Goal: Task Accomplishment & Management: Manage account settings

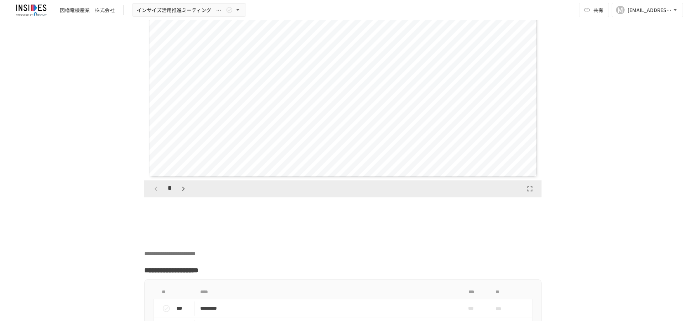
scroll to position [2211, 0]
click at [181, 194] on icon "button" at bounding box center [183, 189] width 9 height 9
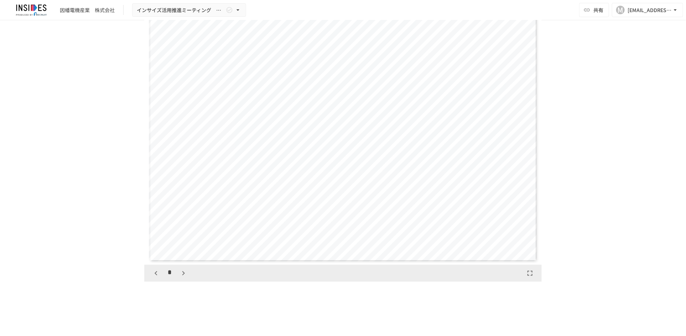
scroll to position [2122, 0]
click at [180, 283] on icon "button" at bounding box center [183, 278] width 9 height 9
click at [155, 281] on icon "button" at bounding box center [156, 279] width 2 height 4
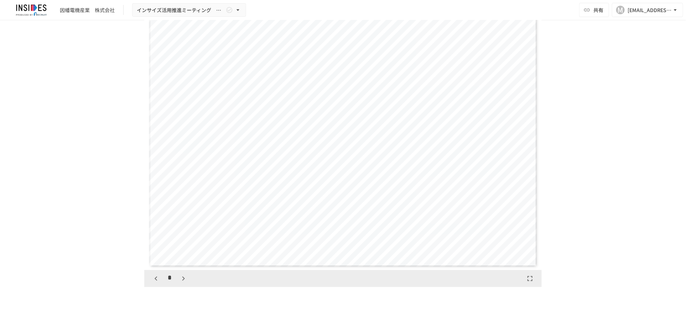
click at [155, 281] on icon "button" at bounding box center [156, 279] width 2 height 4
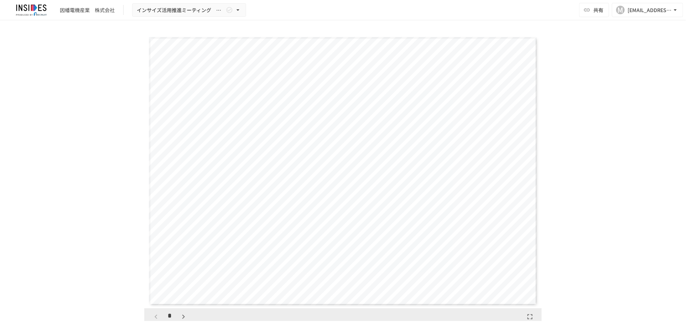
scroll to position [1365, 0]
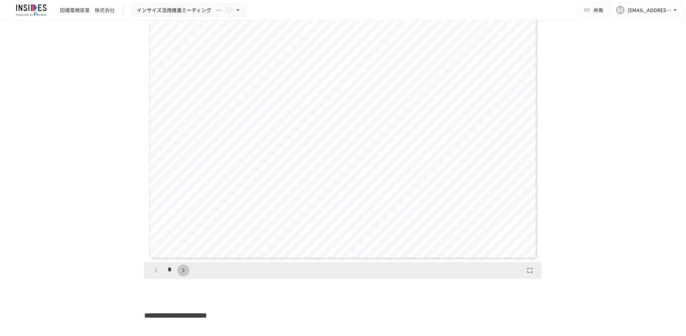
click at [179, 275] on icon "button" at bounding box center [183, 270] width 9 height 9
click at [152, 275] on icon "button" at bounding box center [156, 270] width 9 height 9
click at [182, 273] on icon "button" at bounding box center [183, 270] width 2 height 4
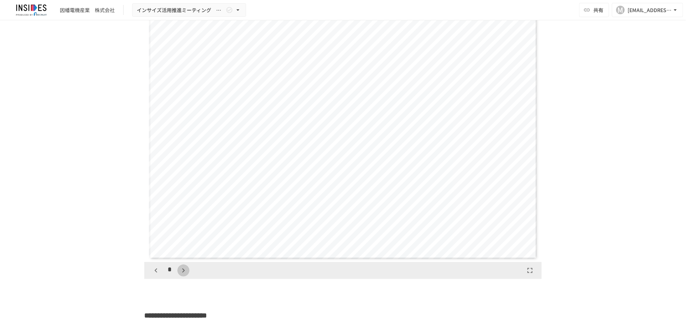
click at [182, 273] on icon "button" at bounding box center [183, 270] width 2 height 4
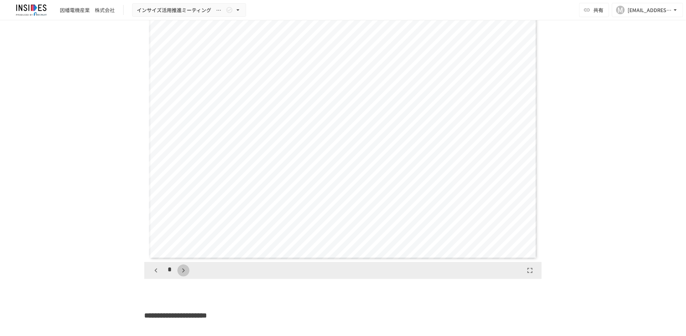
scroll to position [1096, 0]
click at [181, 275] on icon "button" at bounding box center [183, 270] width 9 height 9
click at [181, 277] on button "button" at bounding box center [183, 271] width 12 height 12
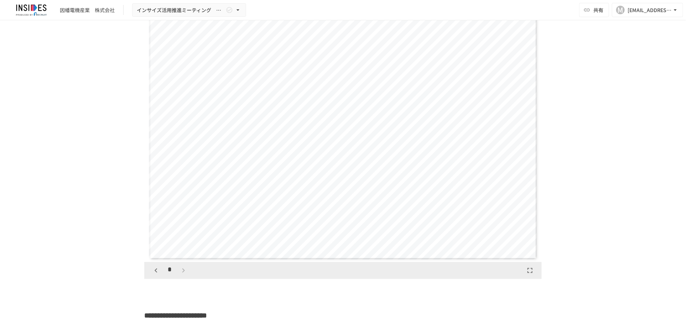
click at [178, 277] on div "*" at bounding box center [170, 271] width 40 height 12
click at [152, 275] on icon "button" at bounding box center [156, 270] width 9 height 9
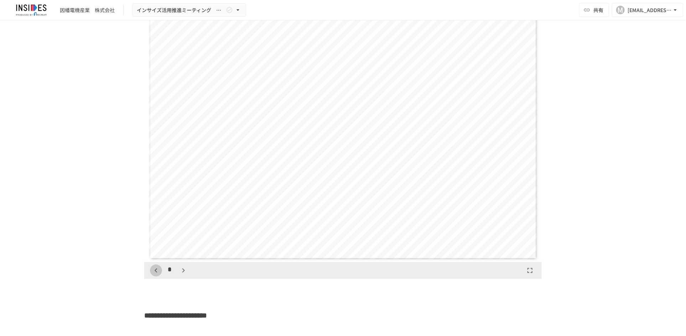
scroll to position [822, 0]
click at [152, 275] on icon "button" at bounding box center [156, 270] width 9 height 9
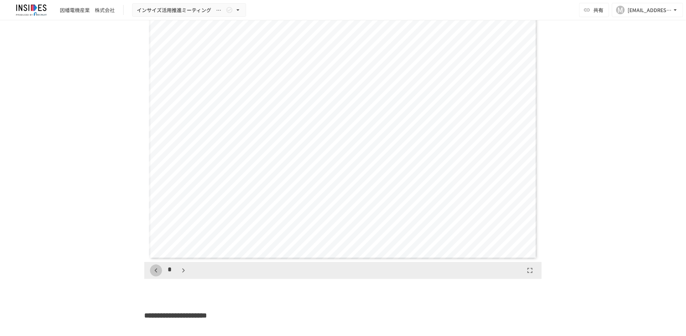
scroll to position [0, 0]
click at [182, 275] on icon "button" at bounding box center [183, 270] width 9 height 9
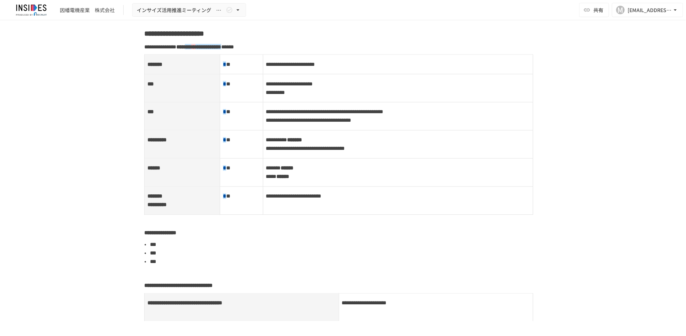
scroll to position [742, 0]
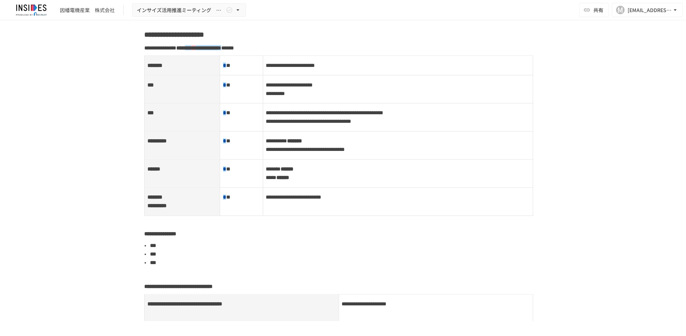
click at [230, 68] on span "*" at bounding box center [230, 65] width 0 height 5
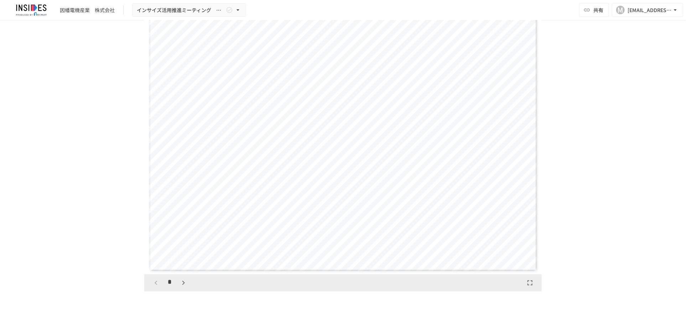
scroll to position [2121, 0]
click at [179, 283] on icon "button" at bounding box center [183, 279] width 9 height 9
click at [155, 281] on icon "button" at bounding box center [156, 279] width 2 height 4
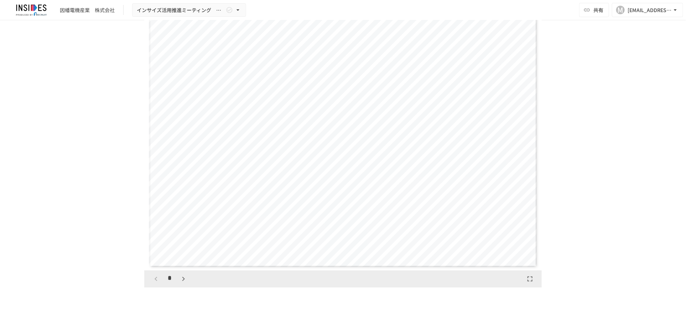
click at [152, 285] on div "*" at bounding box center [170, 279] width 40 height 12
click at [179, 283] on icon "button" at bounding box center [183, 279] width 9 height 9
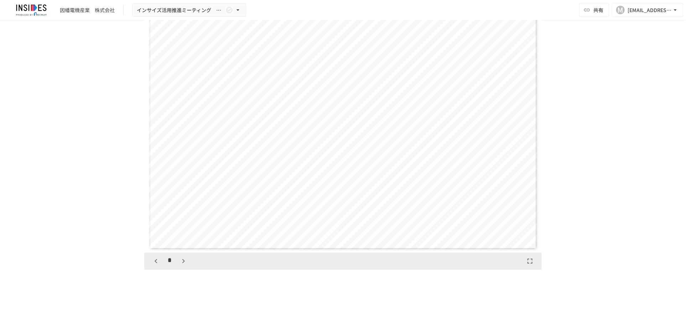
scroll to position [2121, 0]
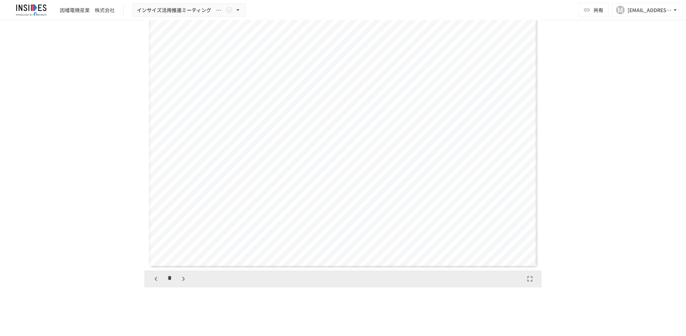
click at [179, 283] on icon "button" at bounding box center [183, 279] width 9 height 9
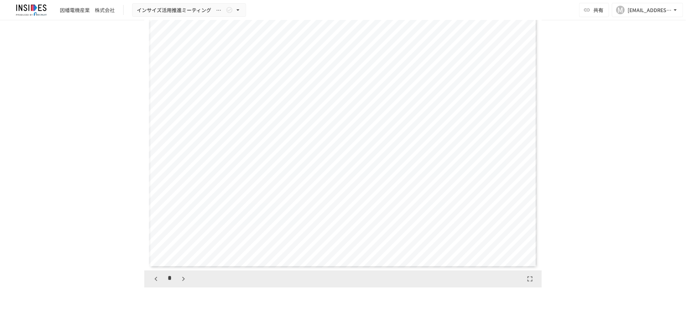
scroll to position [1370, 0]
click at [179, 283] on icon "button" at bounding box center [183, 279] width 9 height 9
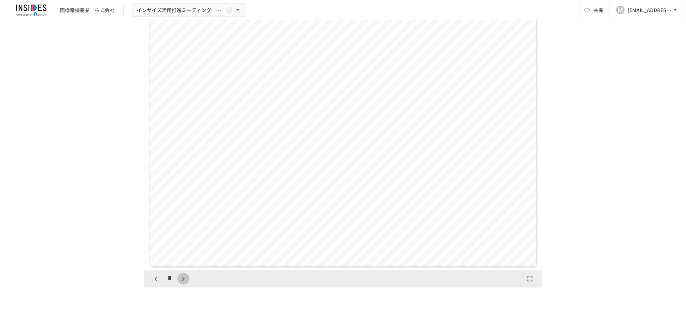
click at [179, 283] on icon "button" at bounding box center [183, 279] width 9 height 9
click at [183, 283] on icon "button" at bounding box center [187, 279] width 9 height 9
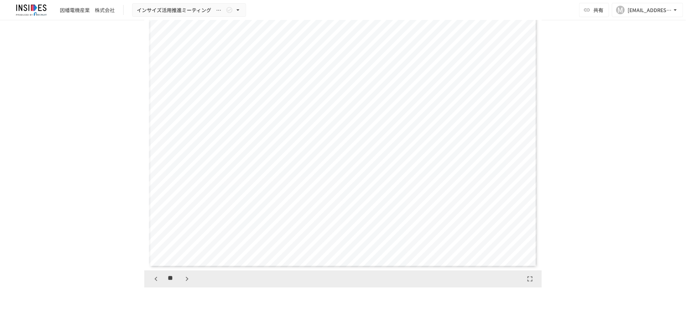
scroll to position [2741, 0]
click at [183, 283] on icon "button" at bounding box center [187, 279] width 9 height 9
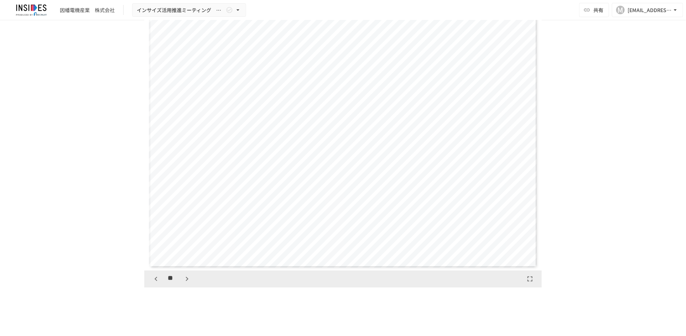
drag, startPoint x: 182, startPoint y: 304, endPoint x: 591, endPoint y: 135, distance: 441.7
click at [591, 135] on div "**********" at bounding box center [343, 170] width 686 height 301
click at [183, 283] on icon "button" at bounding box center [187, 279] width 9 height 9
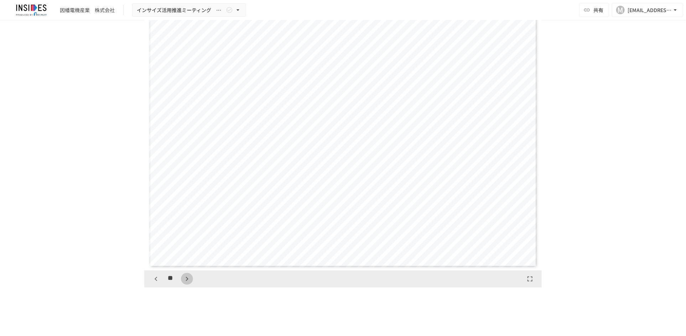
scroll to position [3838, 0]
click at [183, 283] on icon "button" at bounding box center [187, 279] width 9 height 9
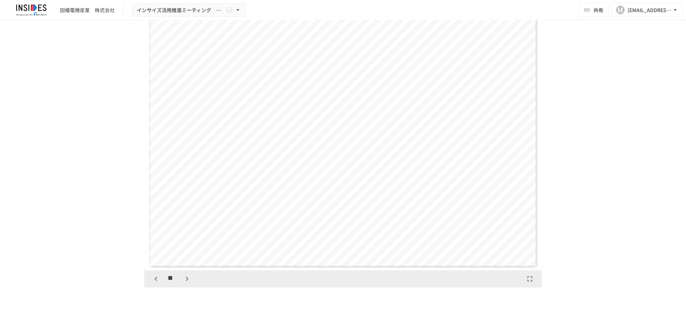
click at [183, 283] on icon "button" at bounding box center [187, 279] width 9 height 9
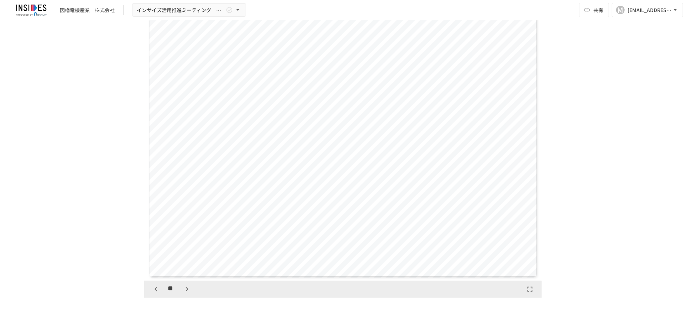
scroll to position [2121, 0]
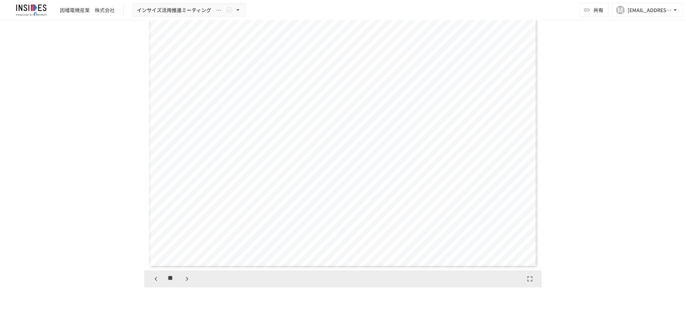
click at [181, 285] on button "button" at bounding box center [187, 279] width 12 height 12
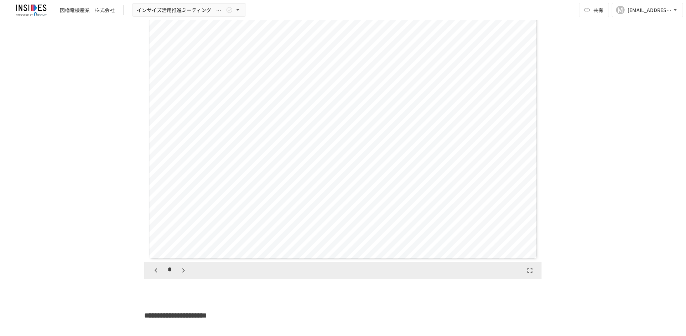
scroll to position [1344, 0]
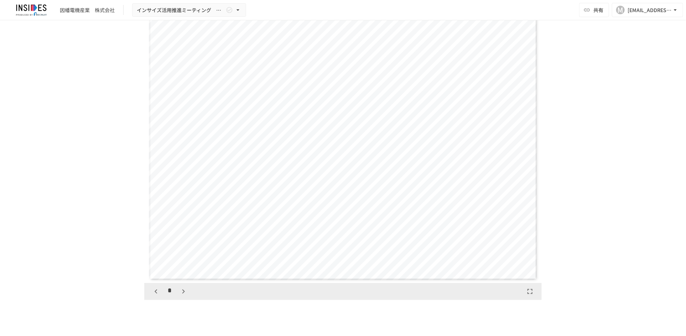
click at [179, 296] on icon "button" at bounding box center [183, 291] width 9 height 9
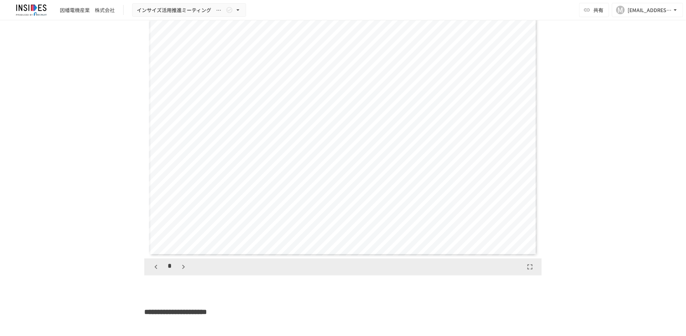
scroll to position [1389, 0]
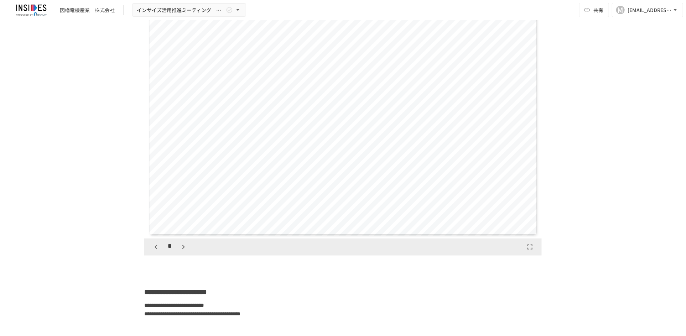
click at [182, 251] on icon "button" at bounding box center [183, 247] width 9 height 9
click at [152, 251] on icon "button" at bounding box center [156, 247] width 9 height 9
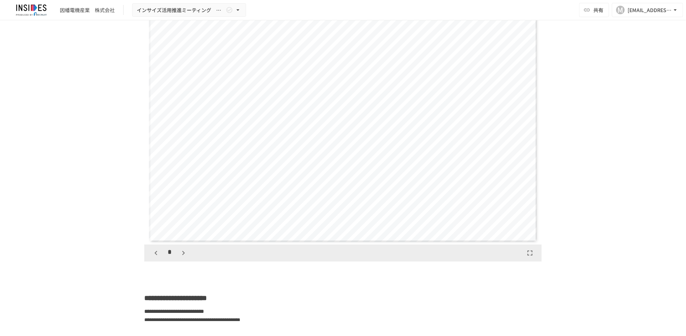
scroll to position [1346, 0]
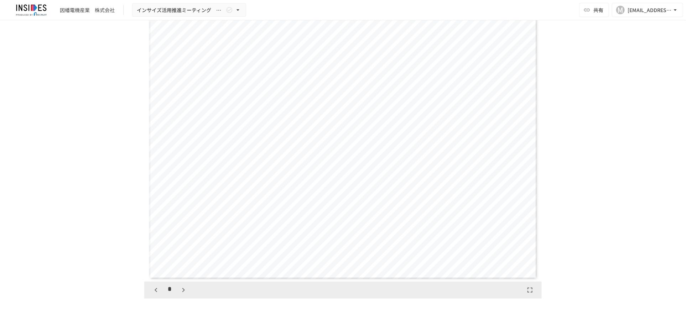
click at [179, 294] on icon "button" at bounding box center [183, 290] width 9 height 9
click at [154, 294] on icon "button" at bounding box center [156, 290] width 9 height 9
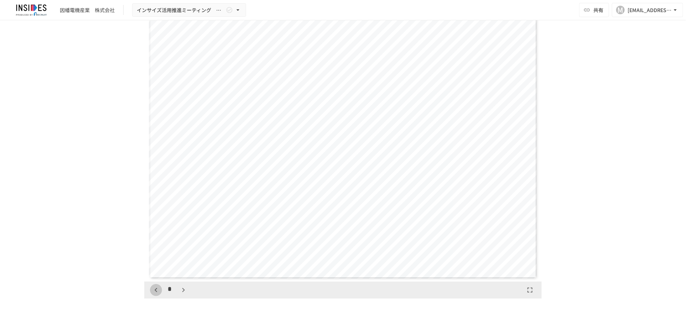
click at [154, 294] on icon "button" at bounding box center [156, 290] width 9 height 9
click at [154, 296] on div "*" at bounding box center [170, 290] width 40 height 12
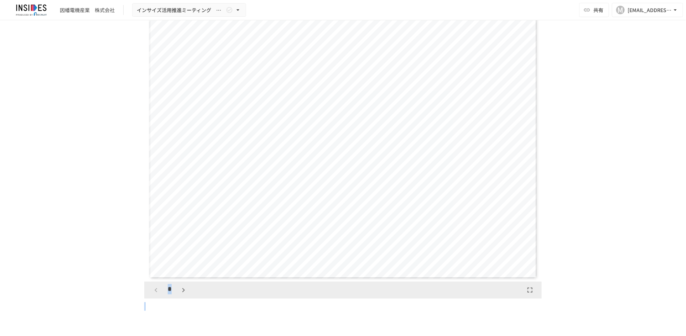
click at [154, 296] on div "*" at bounding box center [170, 290] width 40 height 12
drag, startPoint x: 154, startPoint y: 314, endPoint x: 178, endPoint y: 311, distance: 24.8
click at [179, 291] on icon "button" at bounding box center [183, 286] width 9 height 9
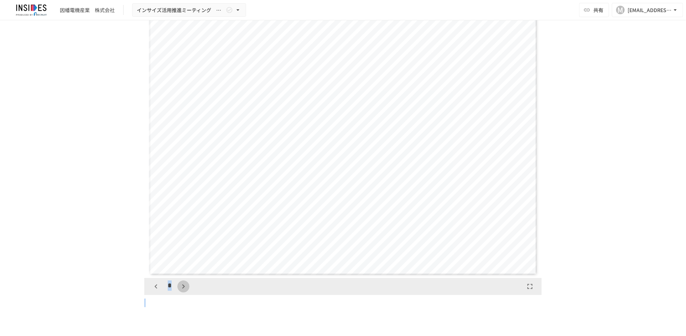
scroll to position [548, 0]
drag, startPoint x: 178, startPoint y: 311, endPoint x: 123, endPoint y: 297, distance: 57.4
click at [115, 296] on div "**********" at bounding box center [343, 170] width 686 height 301
click at [153, 291] on icon "button" at bounding box center [156, 286] width 9 height 9
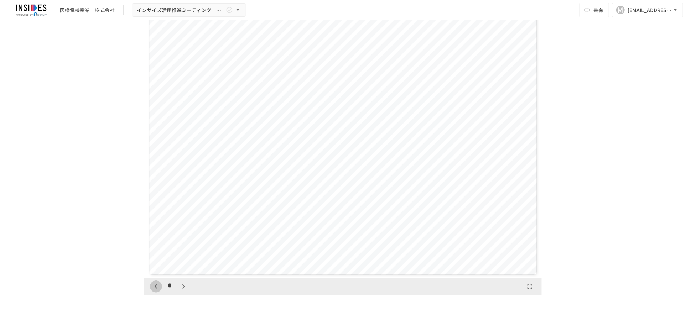
click at [155, 289] on icon "button" at bounding box center [156, 286] width 2 height 4
click at [182, 289] on icon "button" at bounding box center [183, 286] width 2 height 4
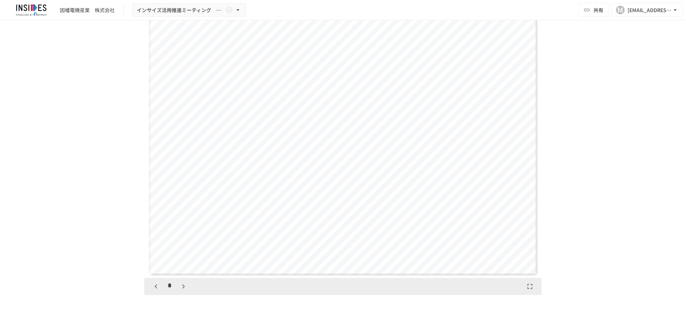
scroll to position [548, 0]
click at [182, 289] on icon "button" at bounding box center [183, 286] width 2 height 4
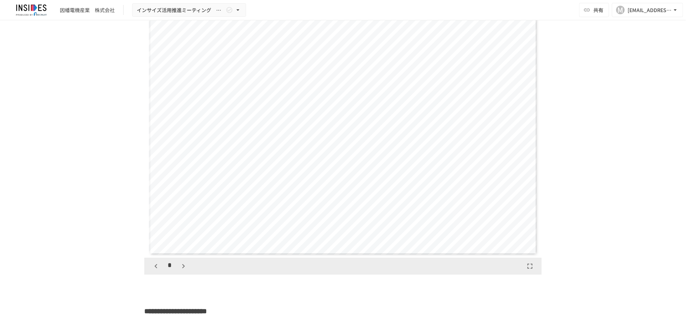
scroll to position [1349, 0]
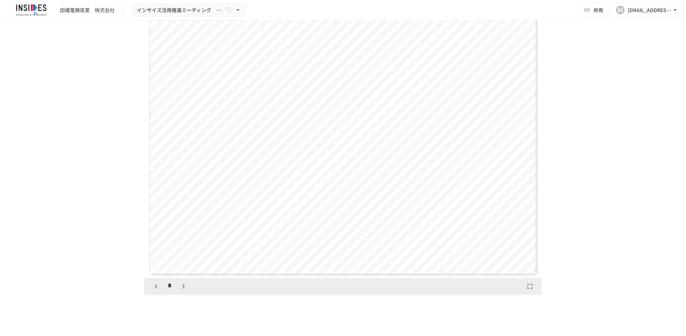
click at [152, 291] on icon "button" at bounding box center [156, 286] width 9 height 9
click at [155, 289] on icon "button" at bounding box center [156, 286] width 2 height 4
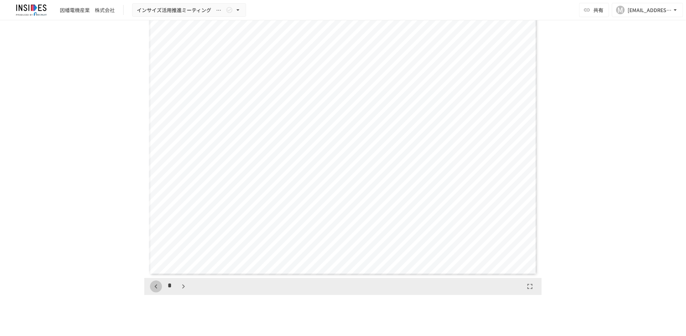
scroll to position [0, 0]
click at [180, 291] on icon "button" at bounding box center [183, 286] width 9 height 9
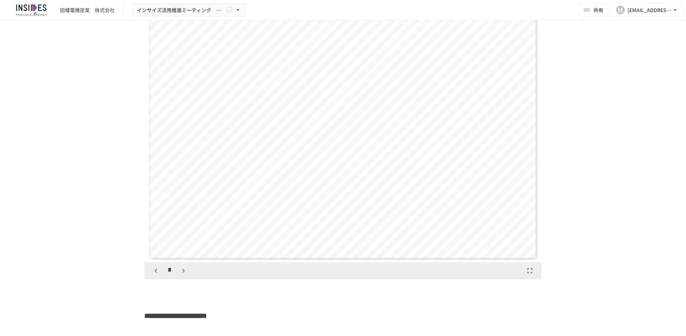
scroll to position [1349, 0]
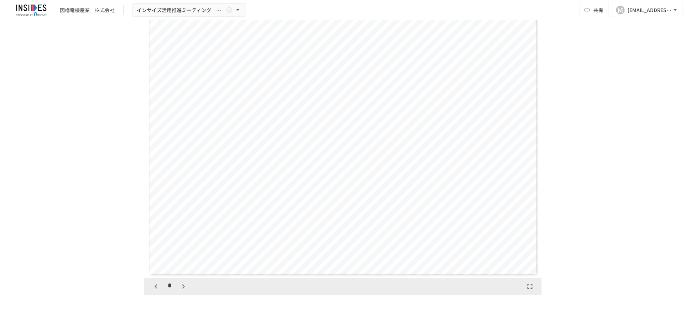
click at [180, 291] on icon "button" at bounding box center [183, 286] width 9 height 9
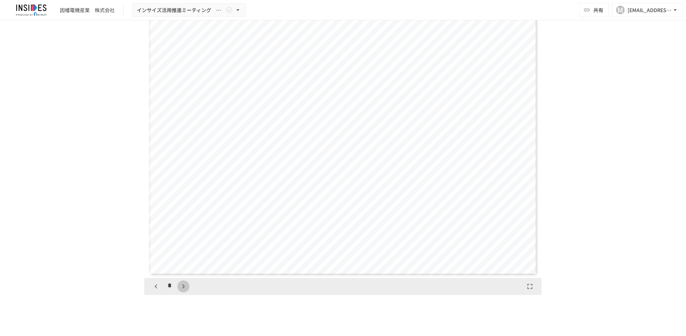
scroll to position [1096, 0]
click at [180, 291] on icon "button" at bounding box center [183, 286] width 9 height 9
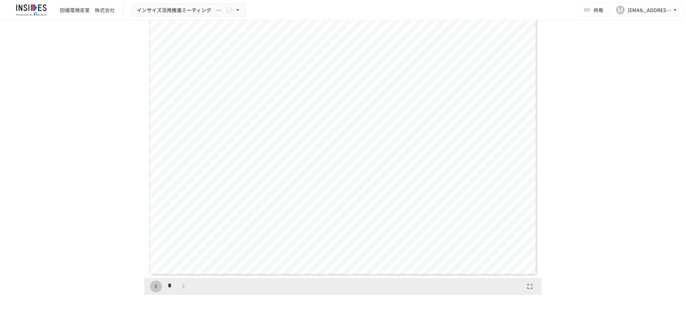
click at [153, 291] on icon "button" at bounding box center [156, 286] width 9 height 9
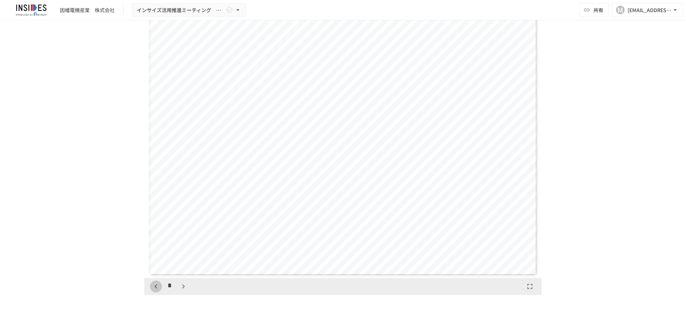
scroll to position [822, 0]
click at [153, 291] on icon "button" at bounding box center [156, 286] width 9 height 9
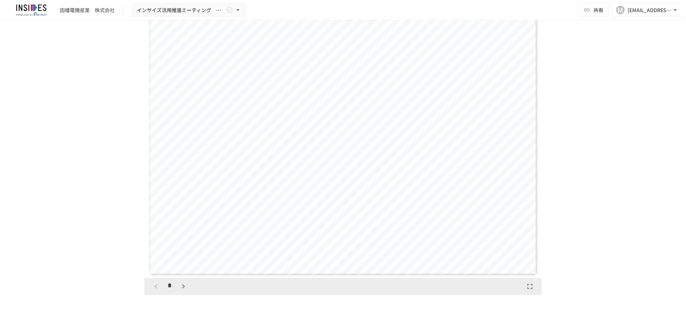
scroll to position [0, 0]
click at [153, 293] on div "*" at bounding box center [170, 287] width 40 height 12
click at [180, 291] on icon "button" at bounding box center [183, 286] width 9 height 9
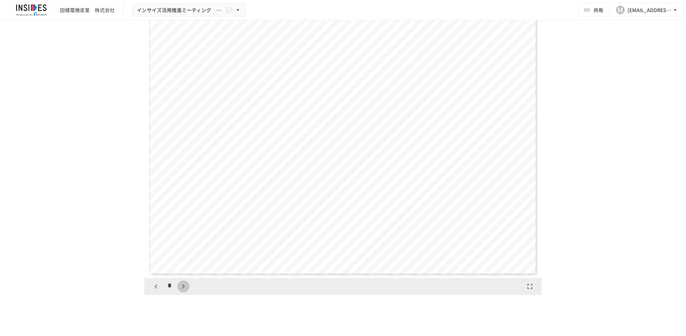
scroll to position [548, 0]
click at [180, 291] on icon "button" at bounding box center [183, 286] width 9 height 9
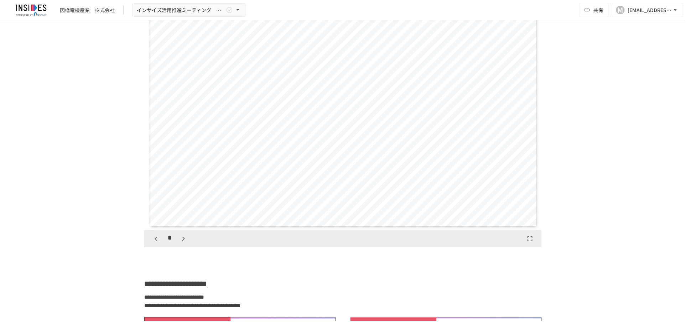
scroll to position [1352, 0]
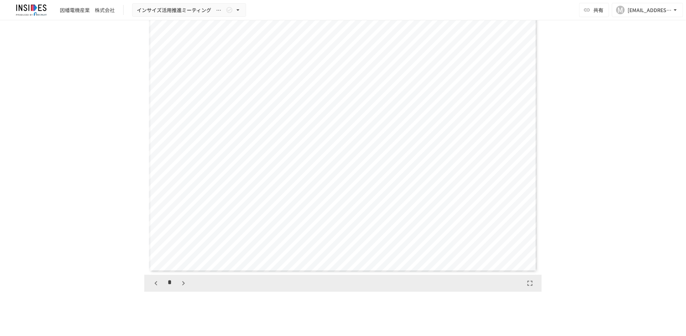
click at [179, 288] on icon "button" at bounding box center [183, 283] width 9 height 9
click at [154, 288] on icon "button" at bounding box center [156, 283] width 9 height 9
click at [179, 288] on icon "button" at bounding box center [183, 283] width 9 height 9
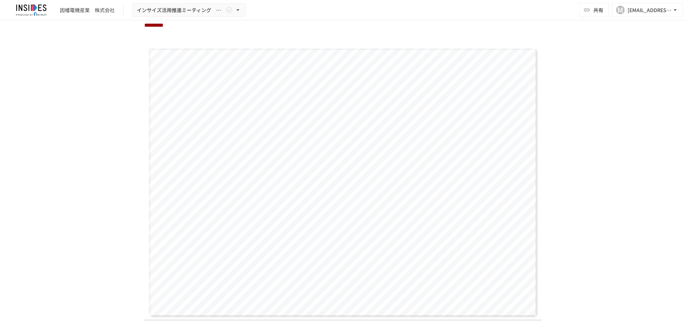
scroll to position [1352, 0]
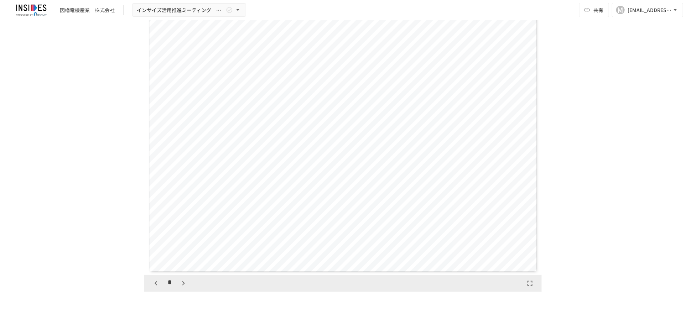
click at [179, 288] on icon "button" at bounding box center [183, 283] width 9 height 9
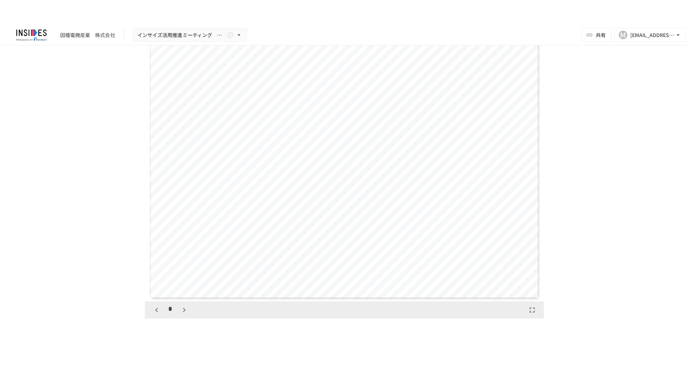
scroll to position [1370, 0]
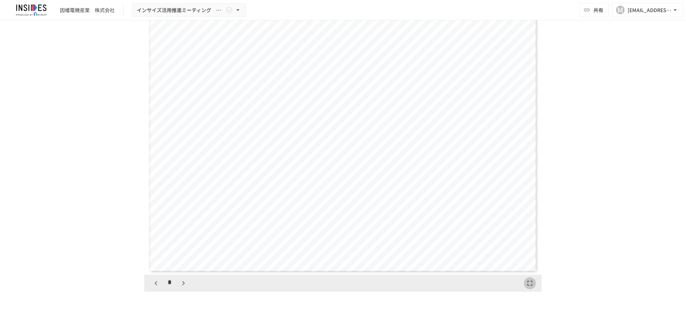
click at [526, 288] on icon "button" at bounding box center [529, 283] width 9 height 9
click at [242, 17] on div "[PERSON_NAME]電機産業　株式会社 インサイズ活用推進ミーティング　～2回目～ 共有 M [EMAIL_ADDRESS][DOMAIN_NAME]" at bounding box center [343, 10] width 686 height 20
click at [240, 14] on button "インサイズ活用推進ミーティング　～2回目～" at bounding box center [189, 10] width 114 height 14
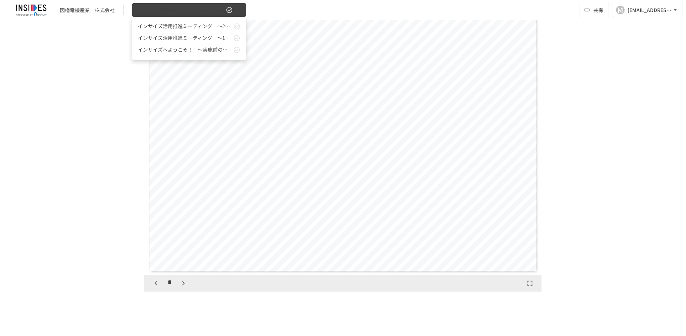
click at [240, 14] on div at bounding box center [343, 168] width 686 height 336
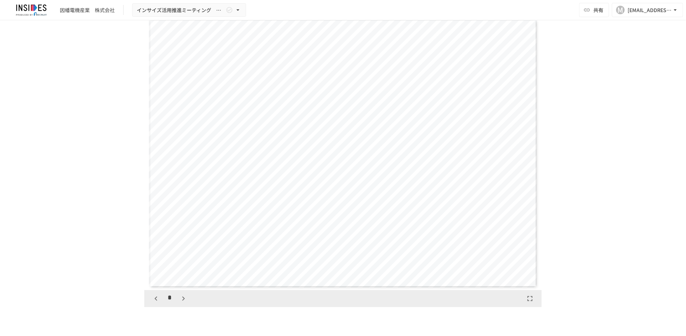
scroll to position [1352, 0]
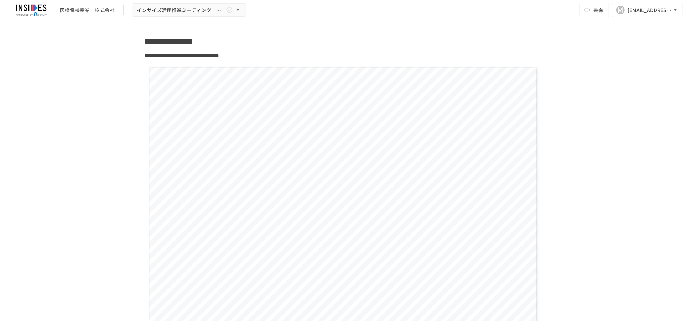
scroll to position [2136, 0]
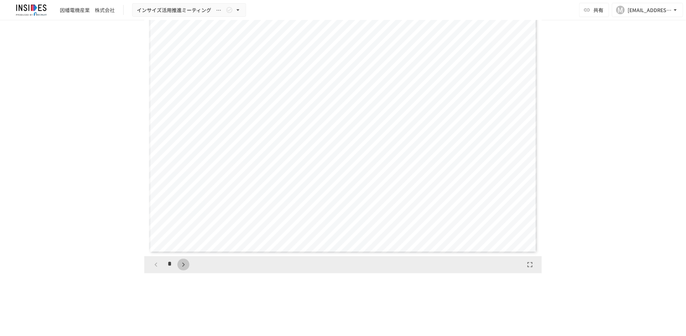
click at [180, 269] on icon "button" at bounding box center [183, 265] width 9 height 9
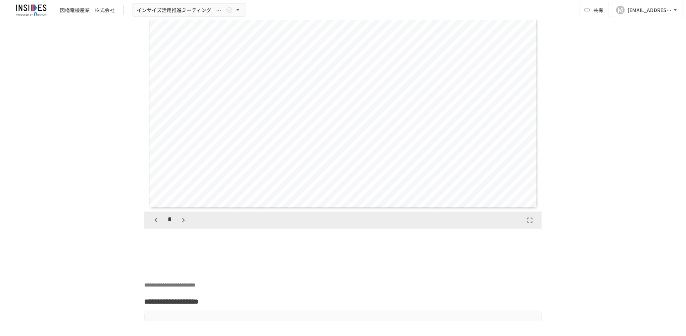
scroll to position [2136, 0]
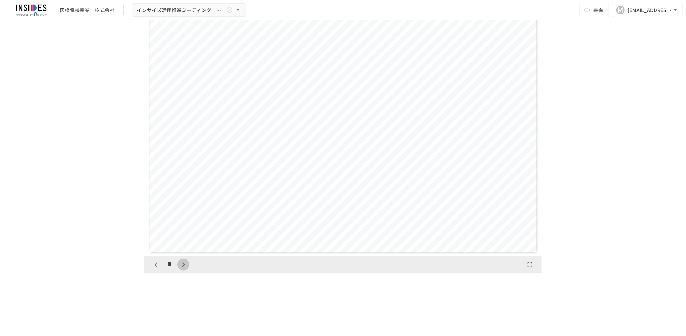
click at [179, 271] on button "button" at bounding box center [183, 265] width 12 height 12
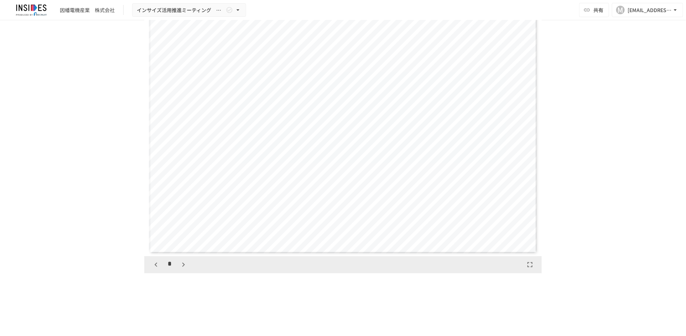
click at [179, 271] on button "button" at bounding box center [183, 265] width 12 height 12
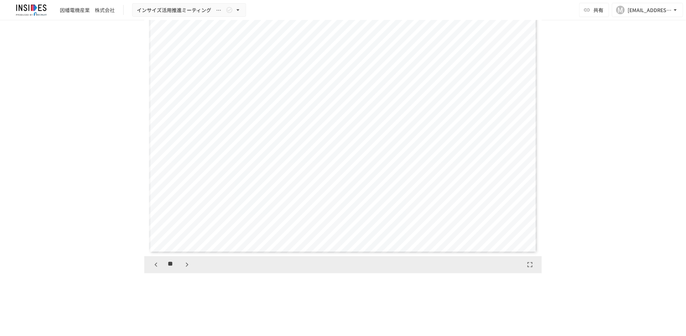
click at [179, 271] on div "**" at bounding box center [171, 265] width 43 height 12
click at [183, 269] on icon "button" at bounding box center [187, 265] width 9 height 9
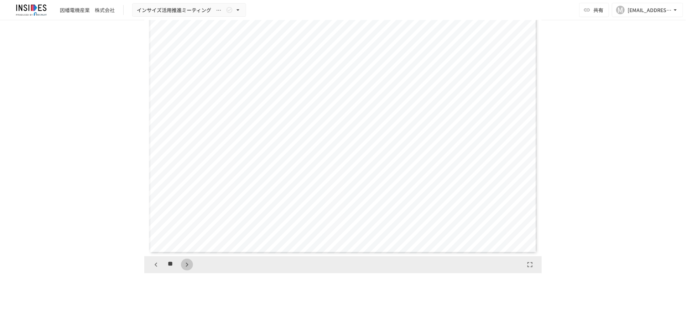
click at [183, 269] on icon "button" at bounding box center [187, 265] width 9 height 9
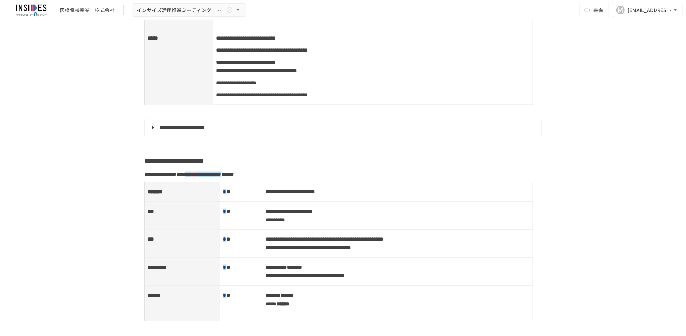
scroll to position [756, 0]
